Goal: Feedback & Contribution: Submit feedback/report problem

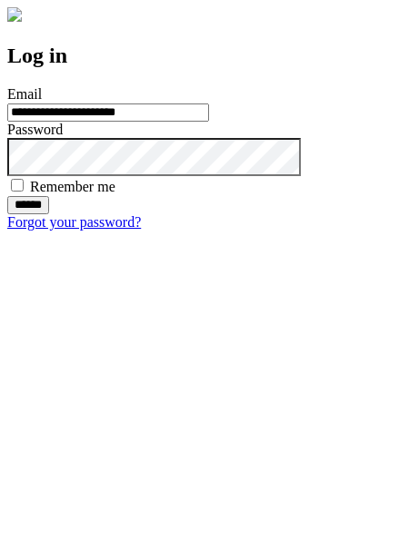
type input "**********"
click at [49, 214] on input "******" at bounding box center [28, 205] width 42 height 18
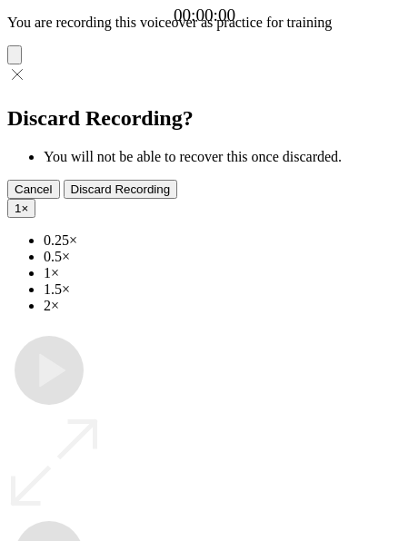
type input "**********"
